Goal: Go to known website: Access a specific website the user already knows

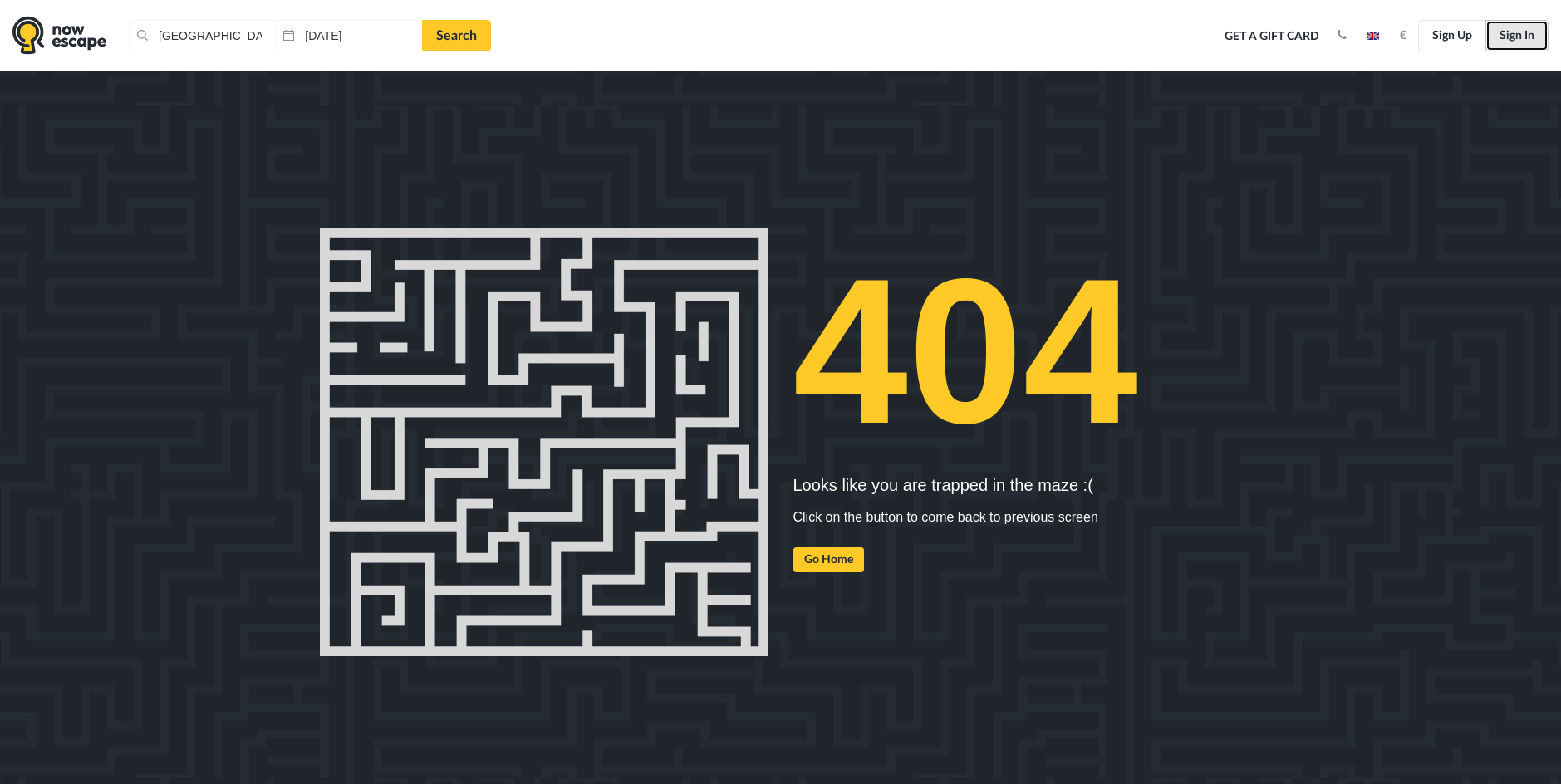
click at [1529, 39] on link "Sign In" at bounding box center [1517, 35] width 63 height 31
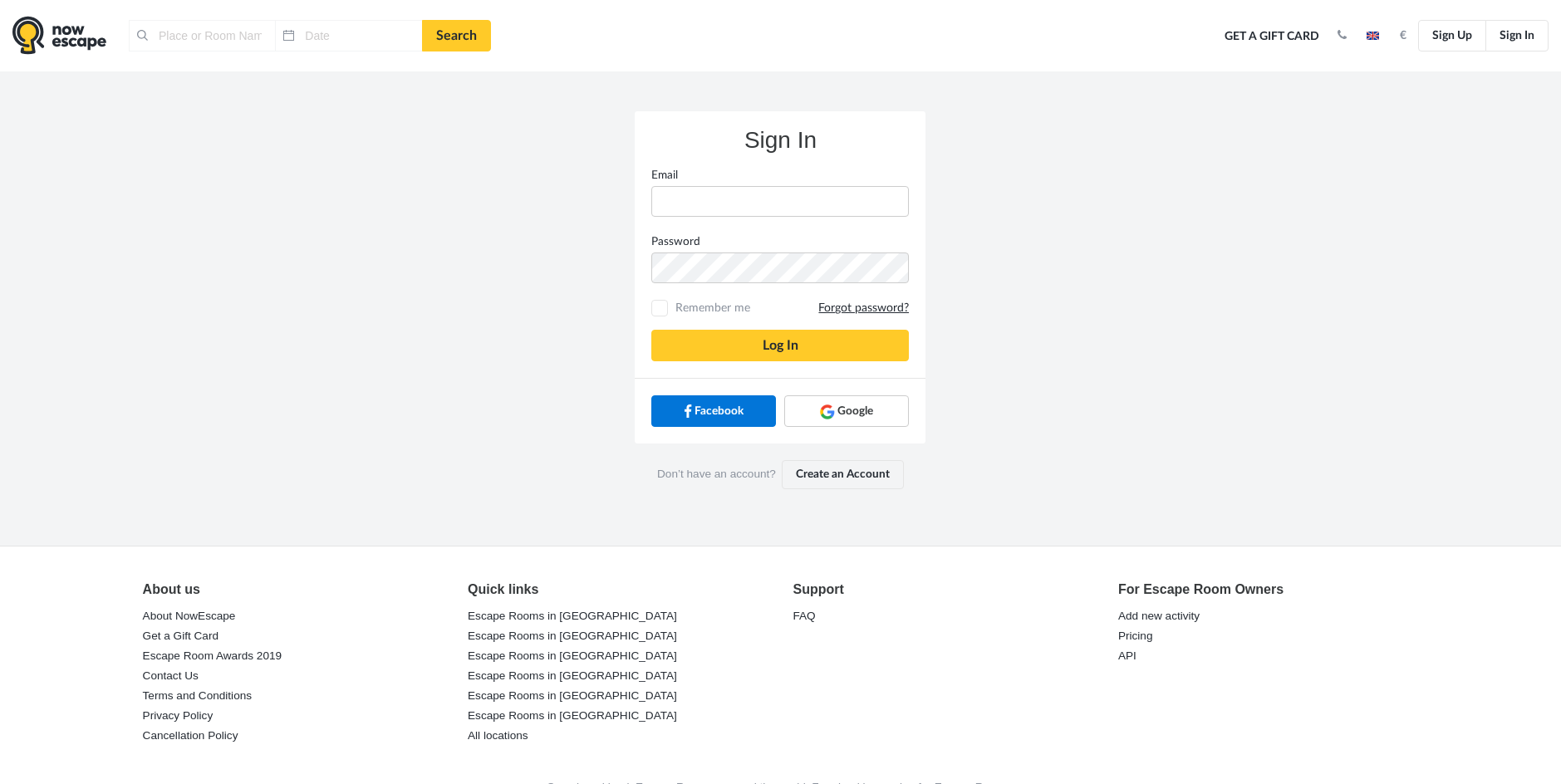
type input "[GEOGRAPHIC_DATA], [GEOGRAPHIC_DATA]"
type input "[DATE]"
click at [841, 404] on span "Google" at bounding box center [855, 411] width 36 height 17
